Goal: Transaction & Acquisition: Book appointment/travel/reservation

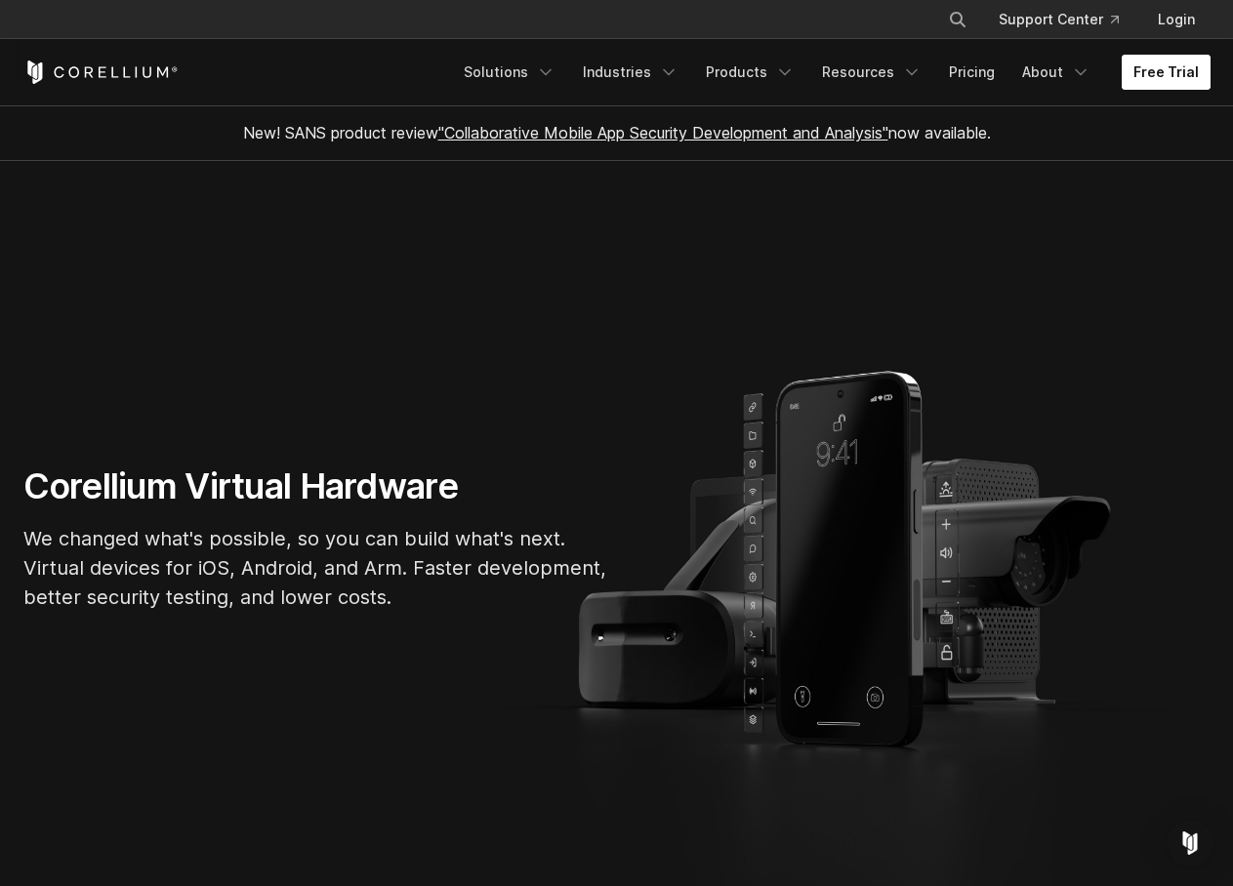
click at [1136, 82] on link "Free Trial" at bounding box center [1166, 72] width 89 height 35
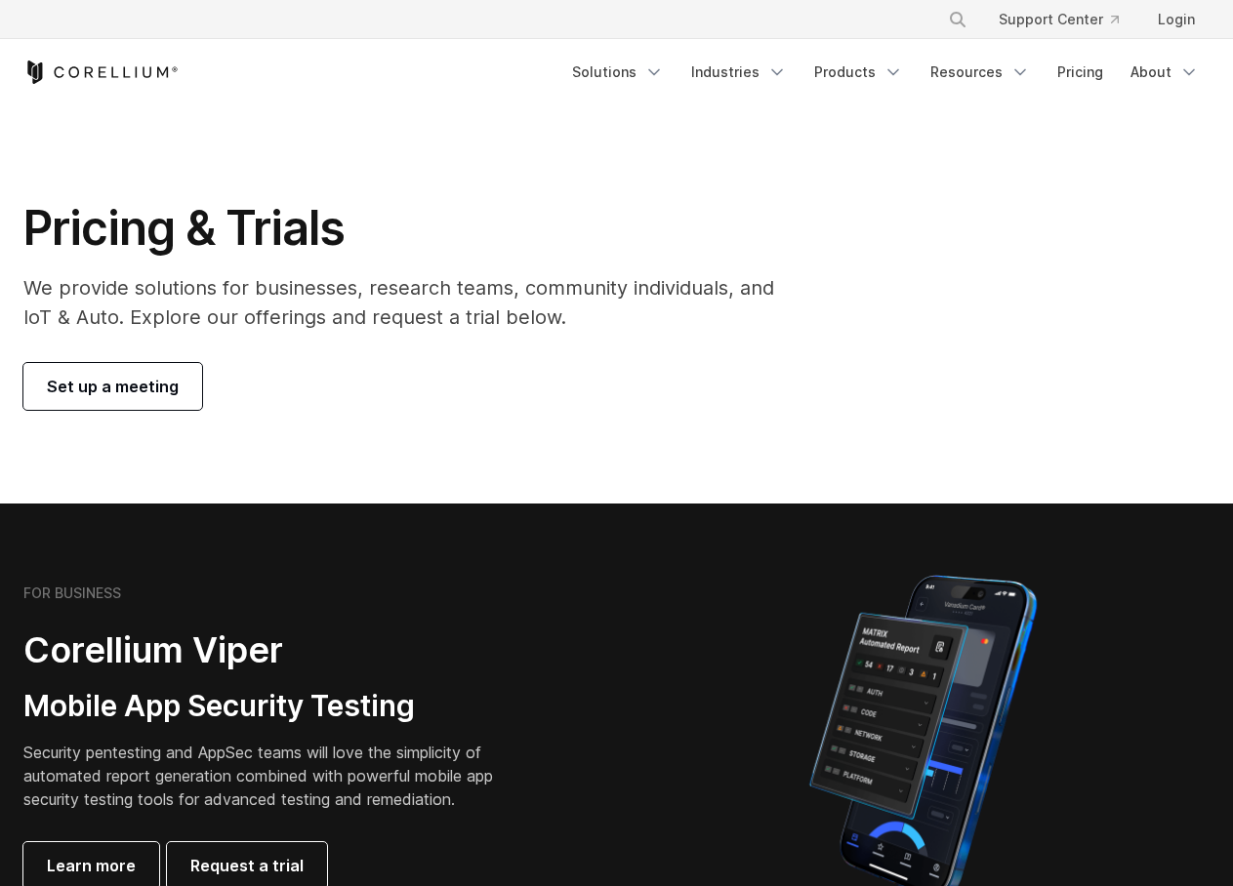
drag, startPoint x: 0, startPoint y: 0, endPoint x: 120, endPoint y: 392, distance: 410.4
click at [120, 392] on span "Set up a meeting" at bounding box center [113, 386] width 132 height 23
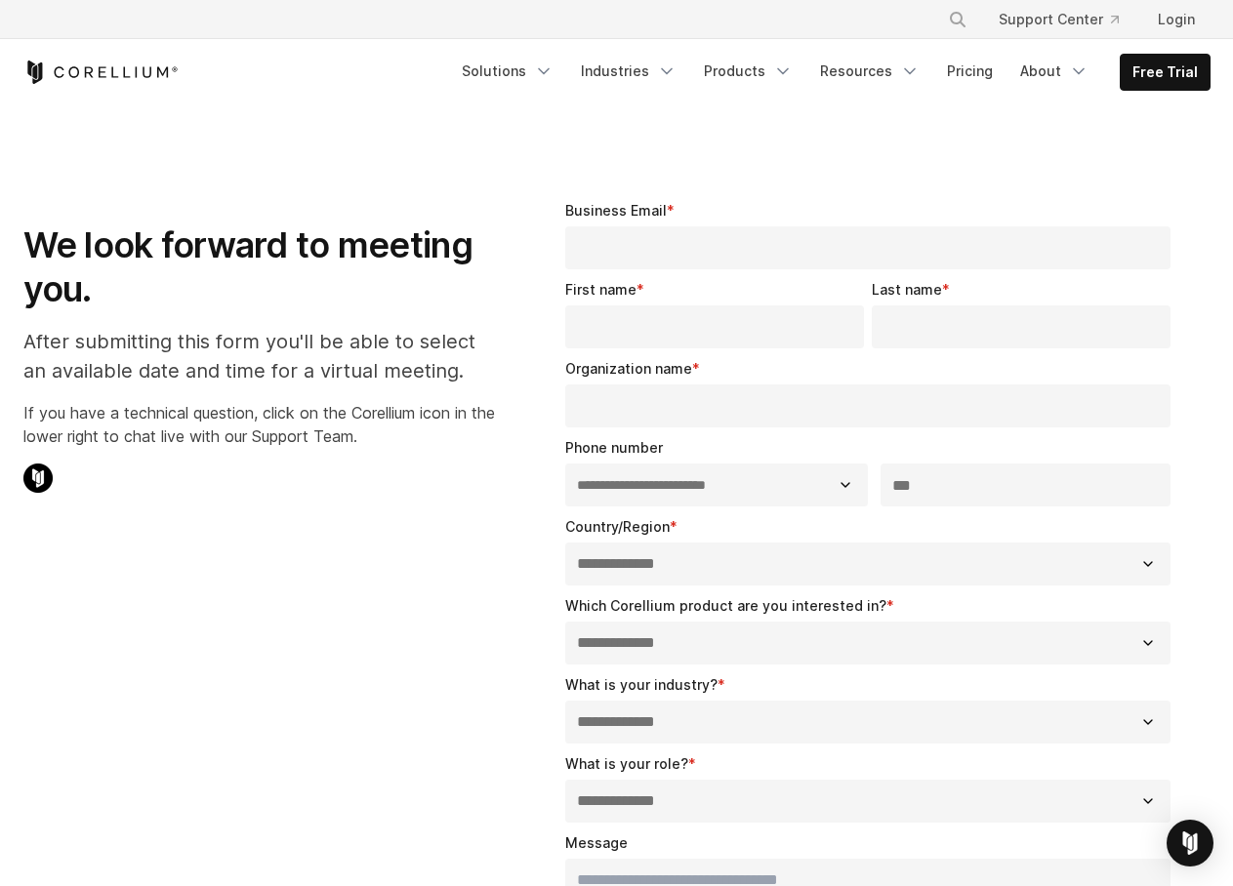
select select "**"
